Goal: Task Accomplishment & Management: Use online tool/utility

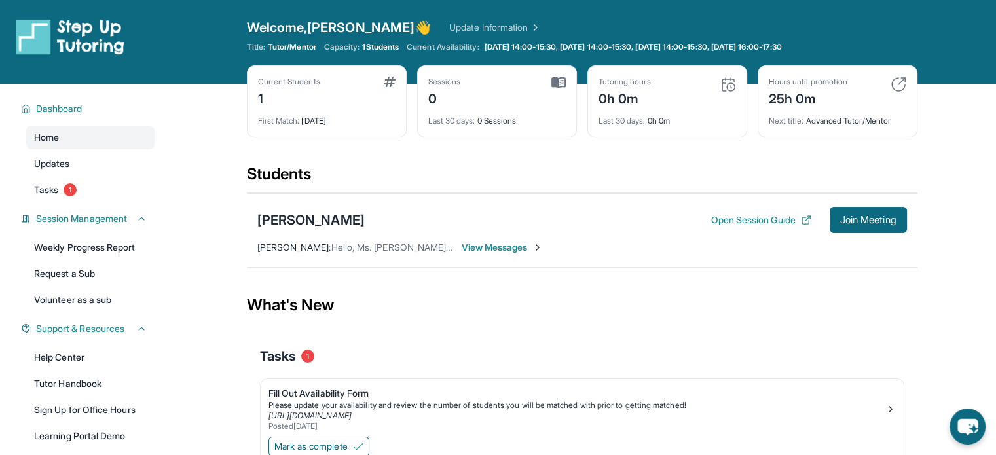
scroll to position [110, 0]
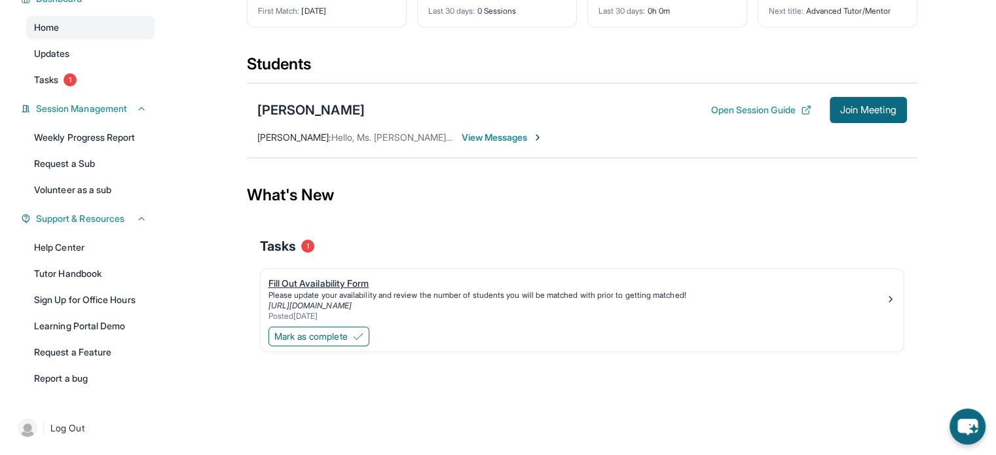
click at [355, 280] on div "Fill Out Availability Form" at bounding box center [577, 283] width 617 height 13
click at [357, 340] on img at bounding box center [358, 336] width 10 height 10
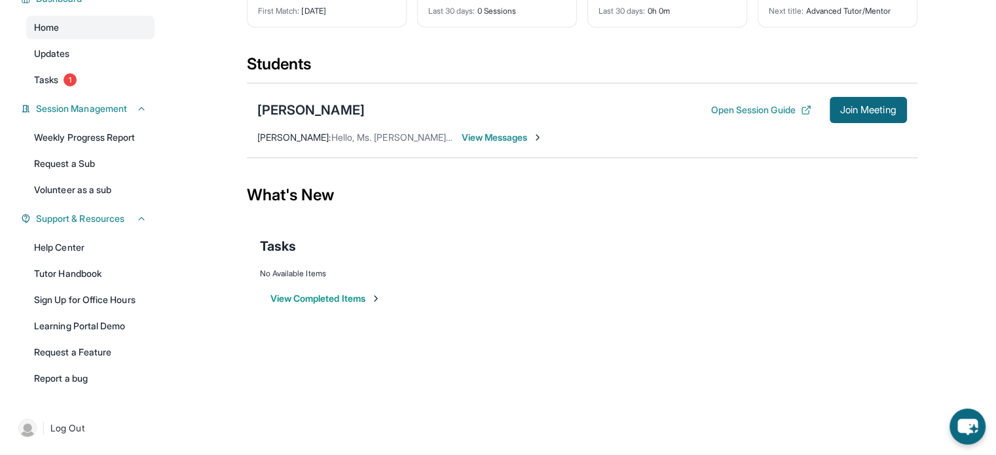
drag, startPoint x: 512, startPoint y: 150, endPoint x: 502, endPoint y: 141, distance: 13.5
click at [508, 147] on div "[PERSON_NAME] Open Session Guide Join Meeting [PERSON_NAME] : Hello, Ms. [PERSO…" at bounding box center [582, 120] width 671 height 75
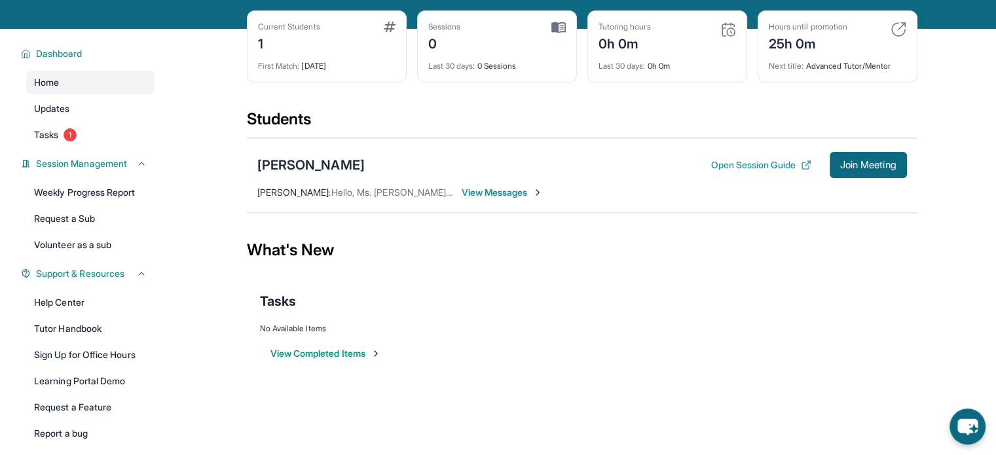
scroll to position [42, 0]
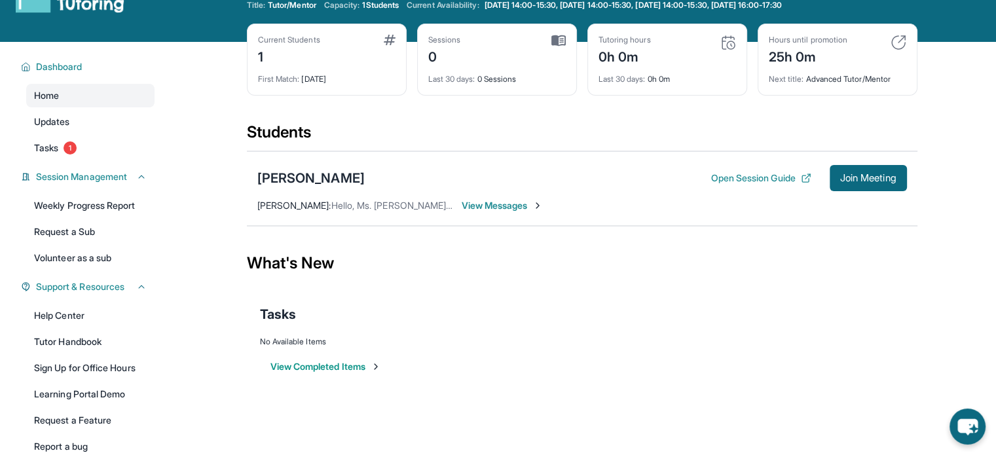
click at [505, 205] on span "View Messages" at bounding box center [503, 205] width 82 height 13
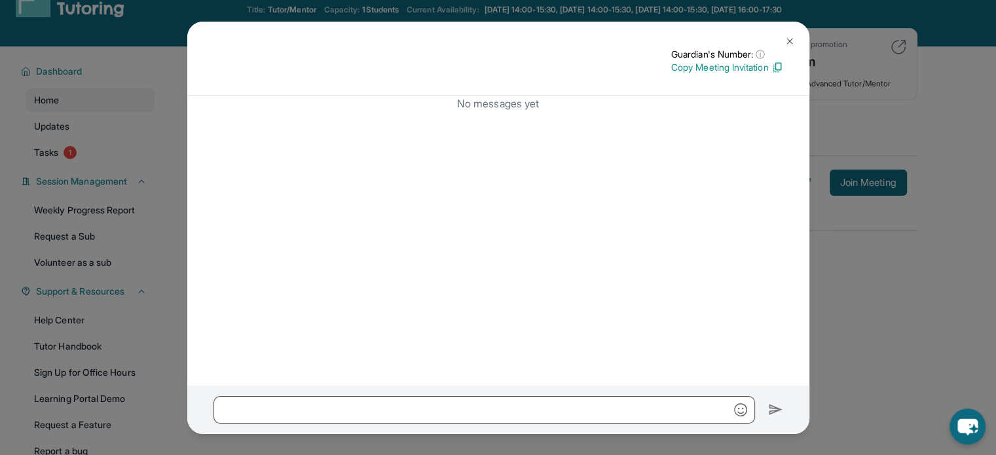
scroll to position [0, 0]
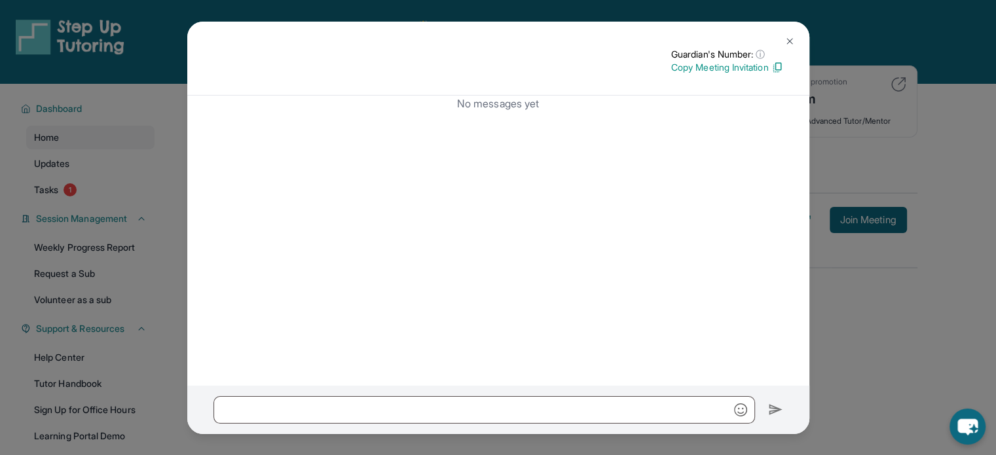
click at [751, 66] on p "Copy Meeting Invitation" at bounding box center [727, 67] width 112 height 13
click at [789, 42] on img at bounding box center [790, 41] width 10 height 10
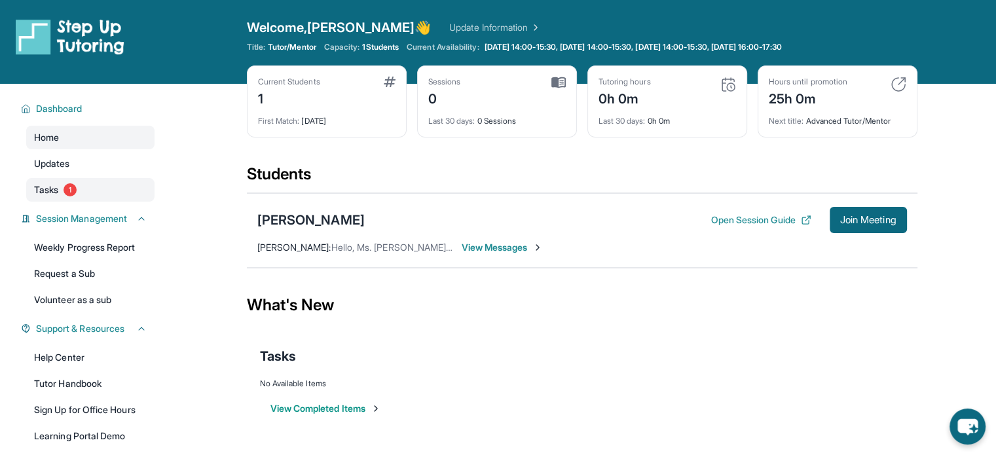
click at [84, 184] on link "Tasks 1" at bounding box center [90, 190] width 128 height 24
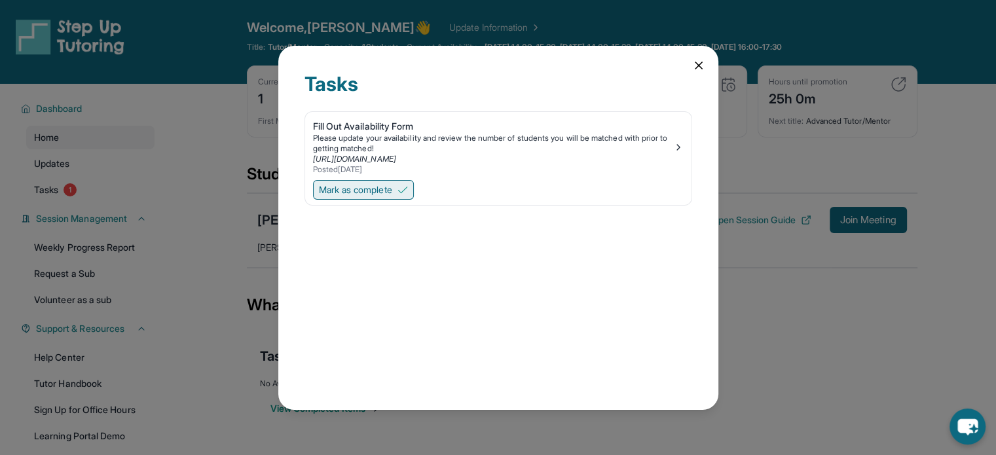
click at [325, 189] on span "Mark as complete" at bounding box center [355, 189] width 73 height 13
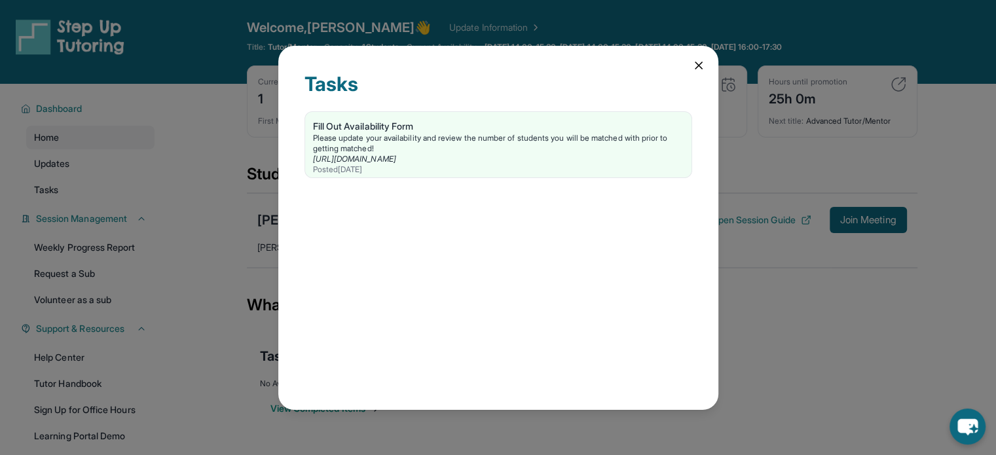
click at [696, 66] on icon at bounding box center [698, 65] width 13 height 13
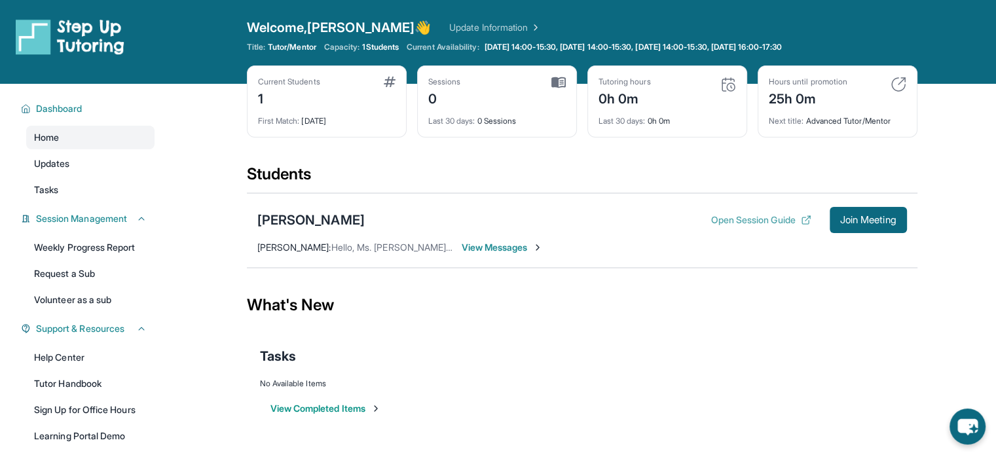
click at [804, 218] on icon at bounding box center [806, 220] width 10 height 10
